Goal: Find specific page/section: Find specific page/section

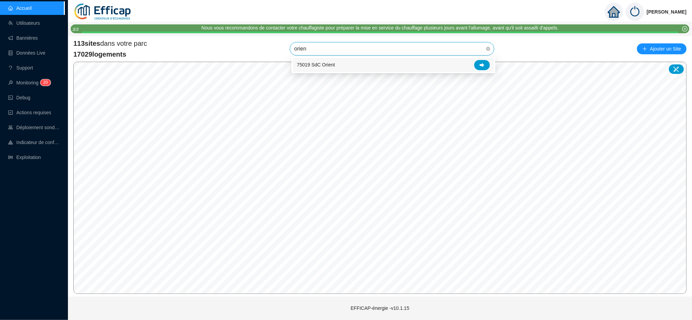
type input "orient"
click at [484, 65] on div at bounding box center [482, 65] width 16 height 10
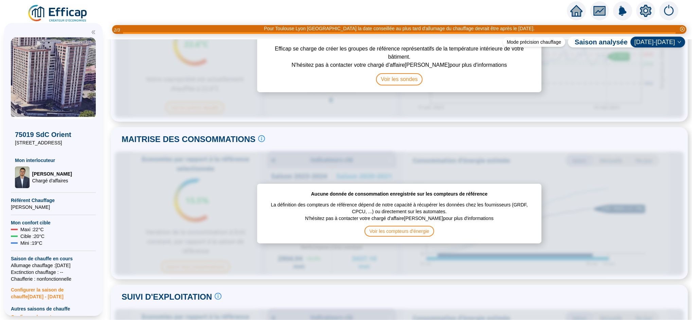
scroll to position [74, 0]
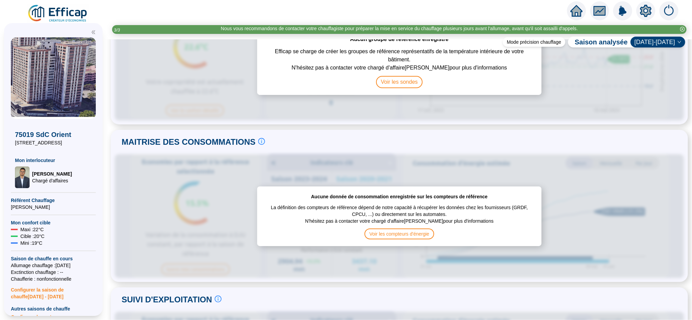
click at [568, 15] on div at bounding box center [576, 10] width 19 height 19
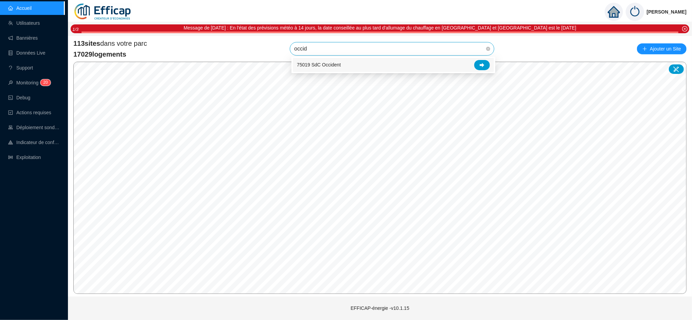
type input "occide"
click at [482, 66] on icon at bounding box center [481, 65] width 5 height 4
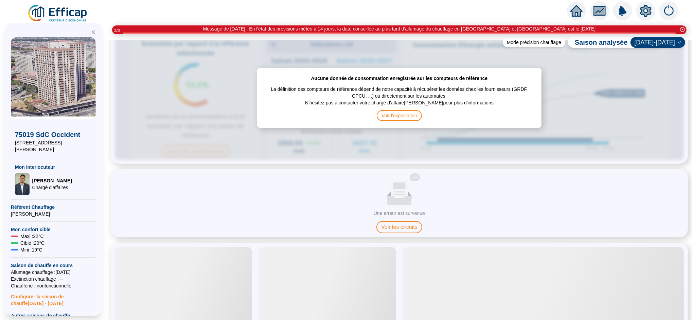
scroll to position [352, 0]
